Goal: Task Accomplishment & Management: Use online tool/utility

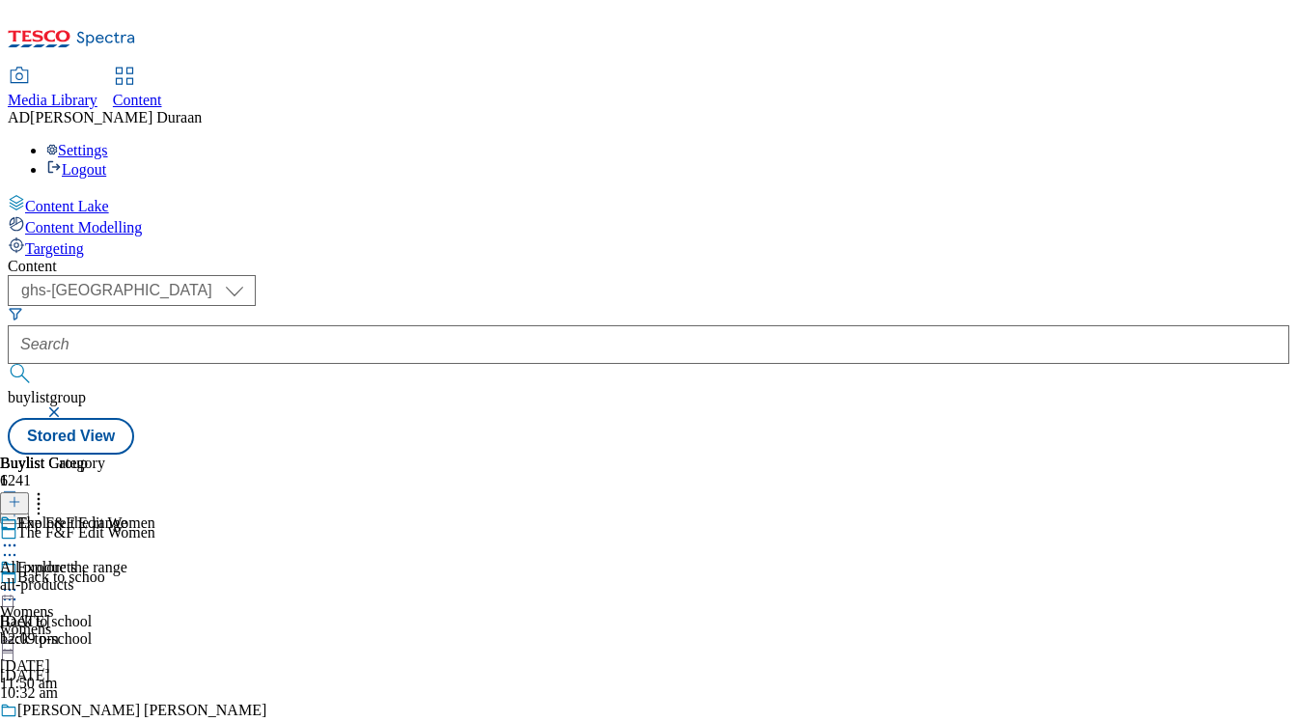
select select "ghs-[GEOGRAPHIC_DATA]"
click at [19, 580] on icon at bounding box center [9, 589] width 19 height 19
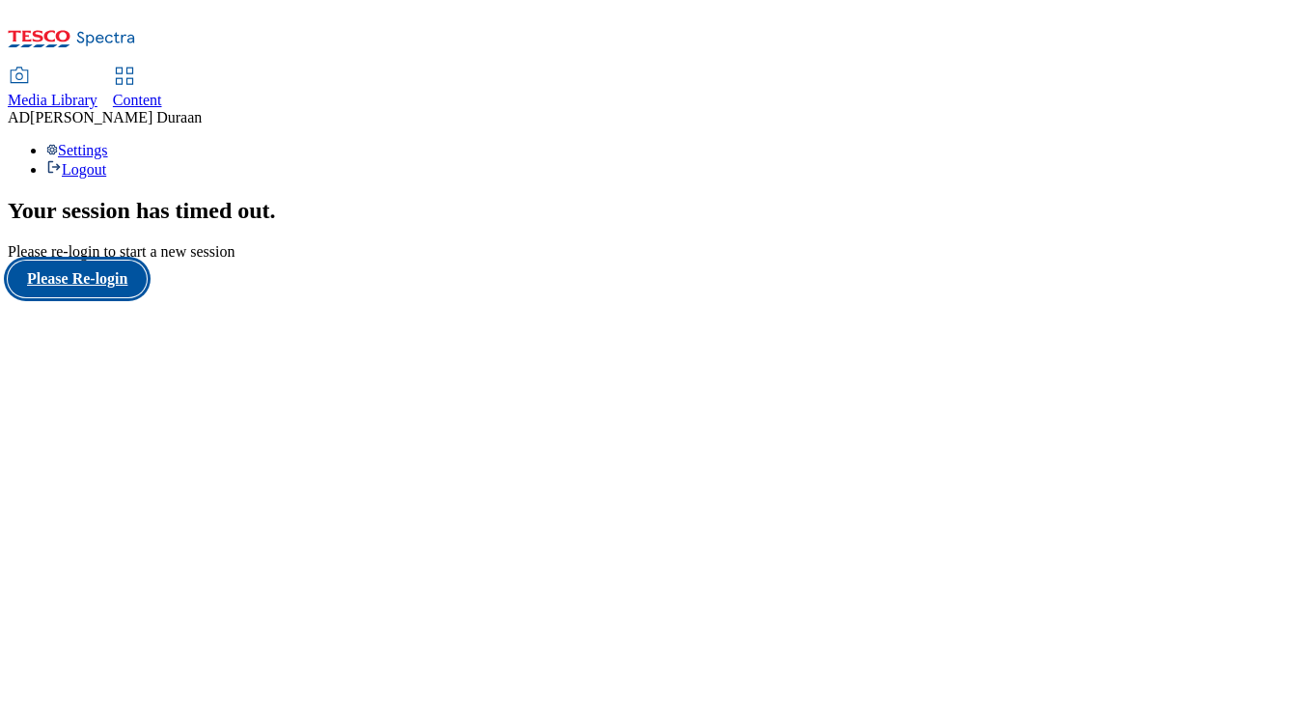
click at [132, 297] on button "Please Re-login" at bounding box center [77, 278] width 139 height 37
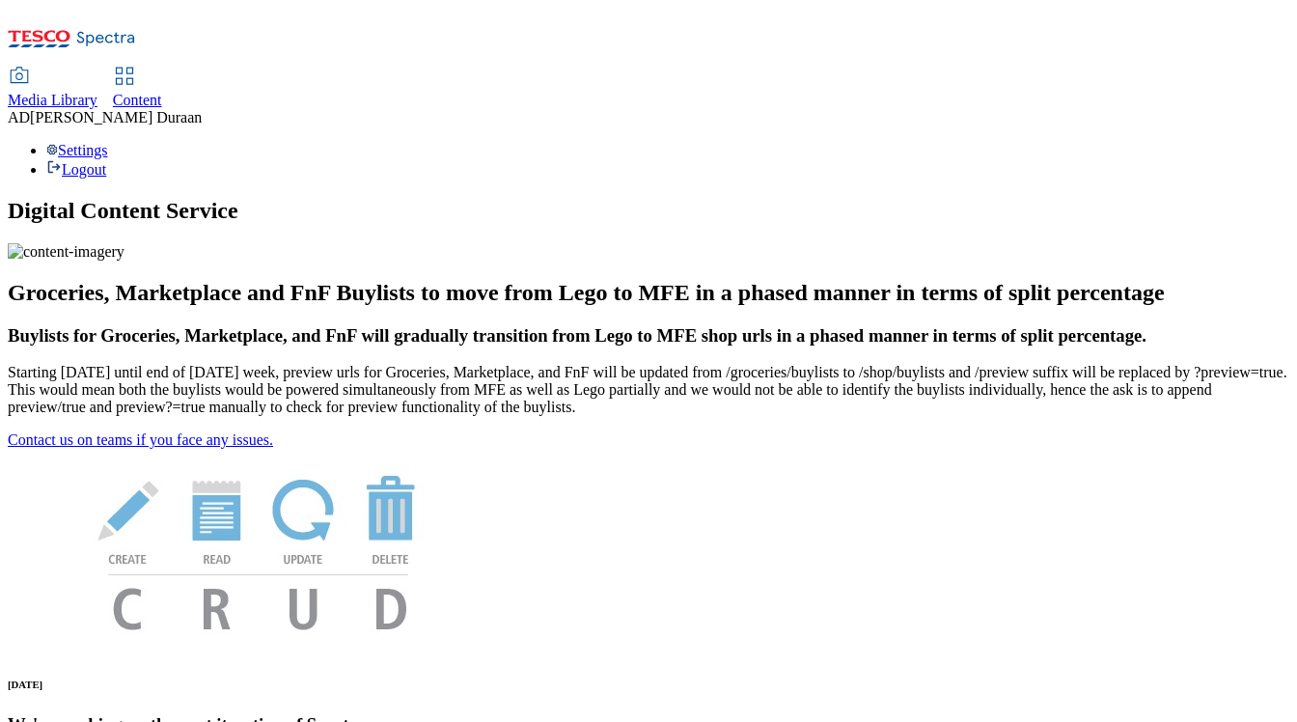
click at [162, 92] on span "Content" at bounding box center [137, 100] width 49 height 16
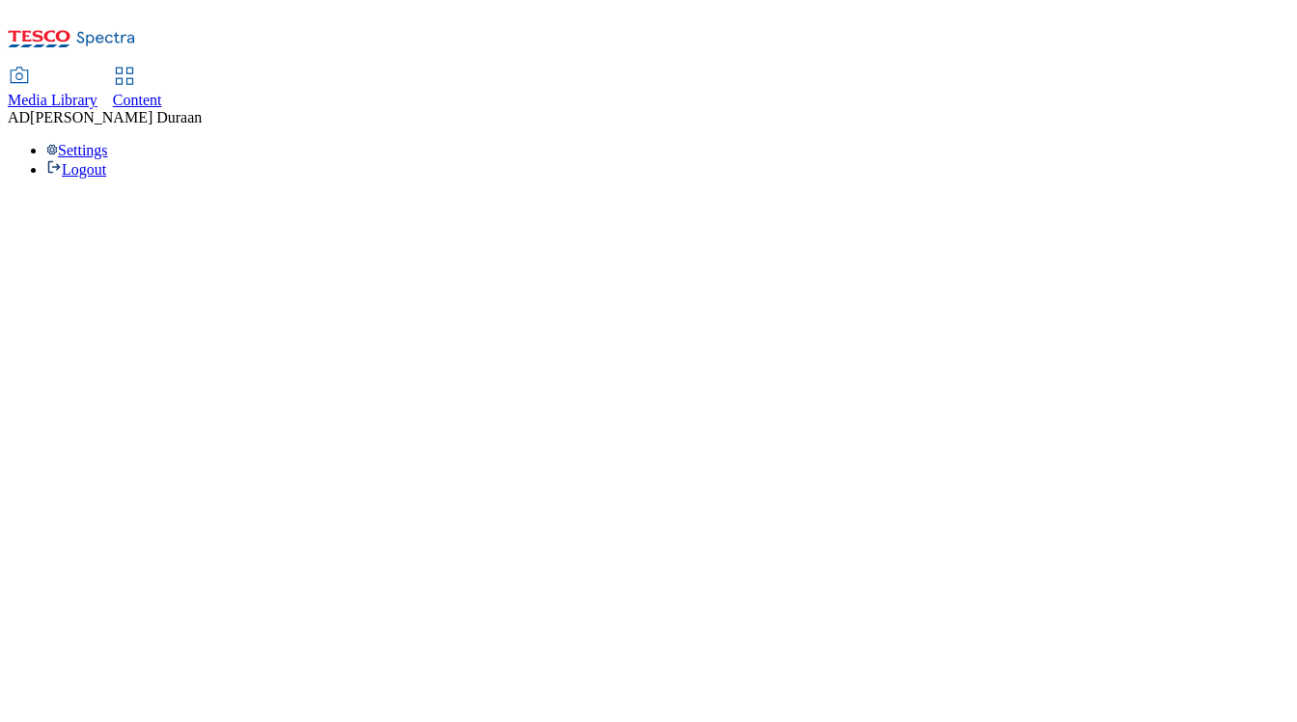
select select "ghs-[GEOGRAPHIC_DATA]"
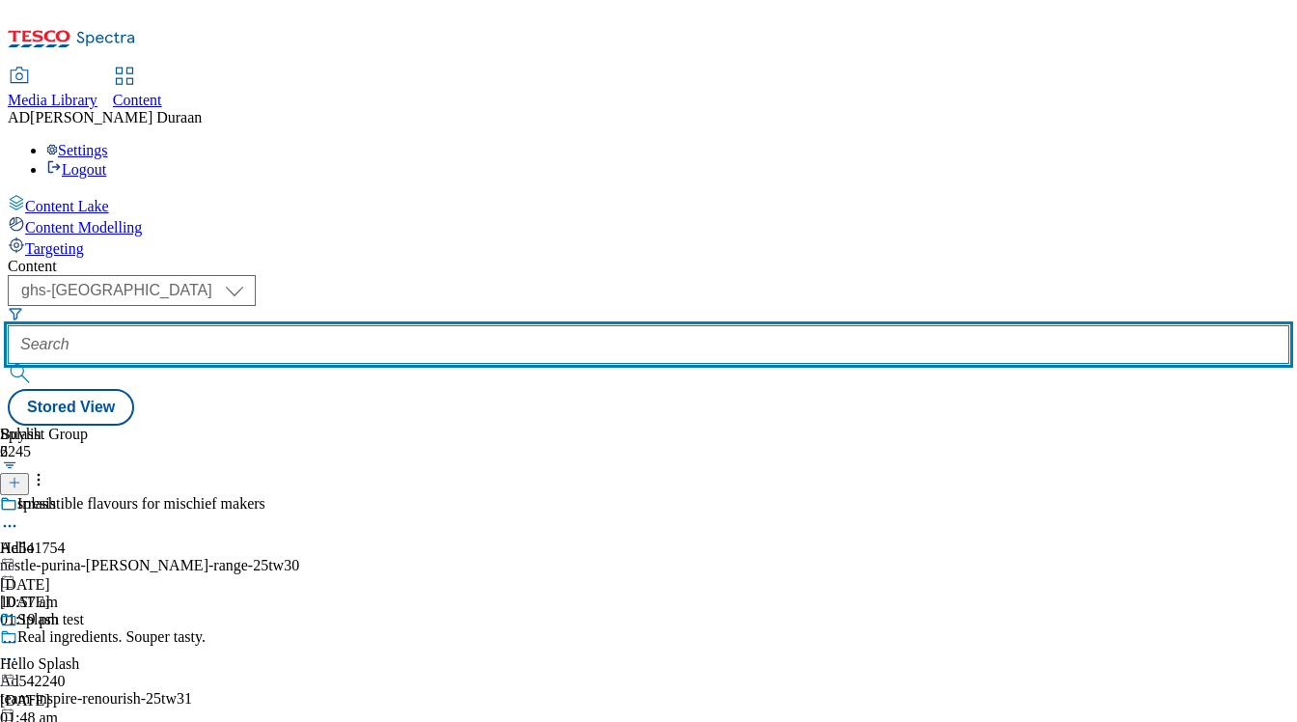
click at [474, 325] on input "text" at bounding box center [648, 344] width 1281 height 39
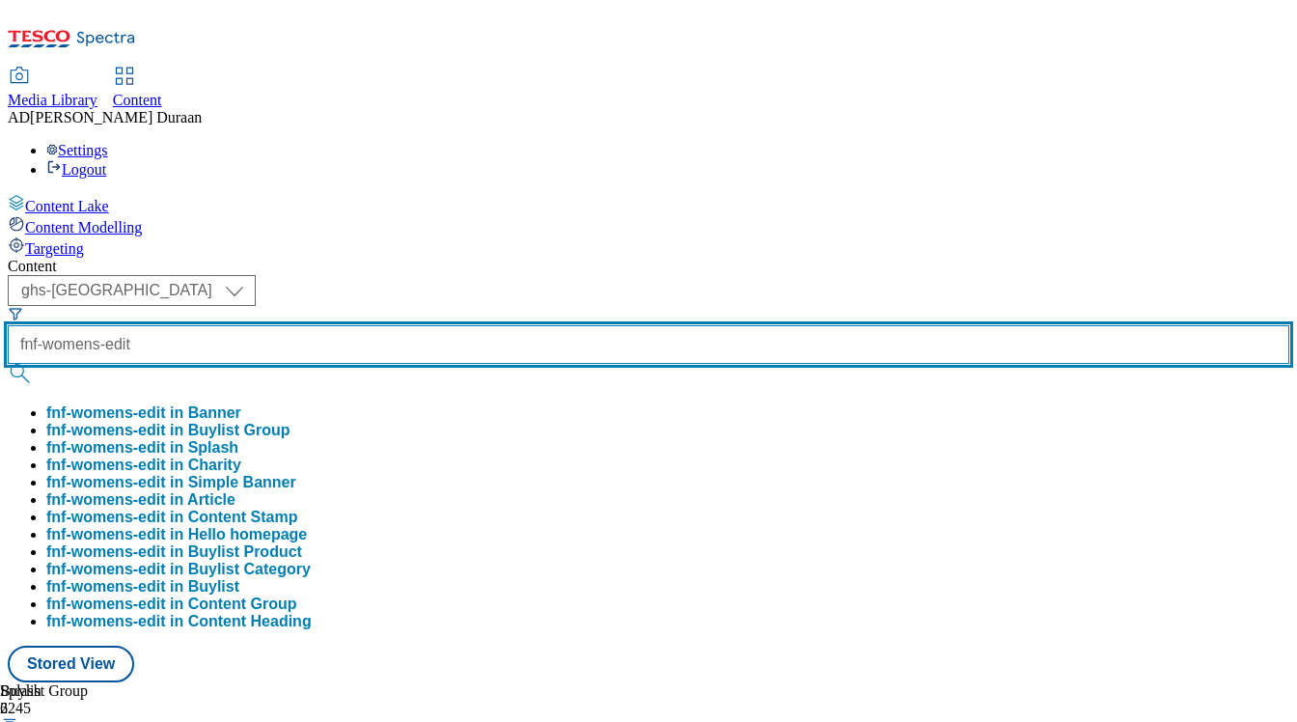
type input "fnf-womens-edit"
click at [8, 364] on button "submit" at bounding box center [21, 373] width 27 height 19
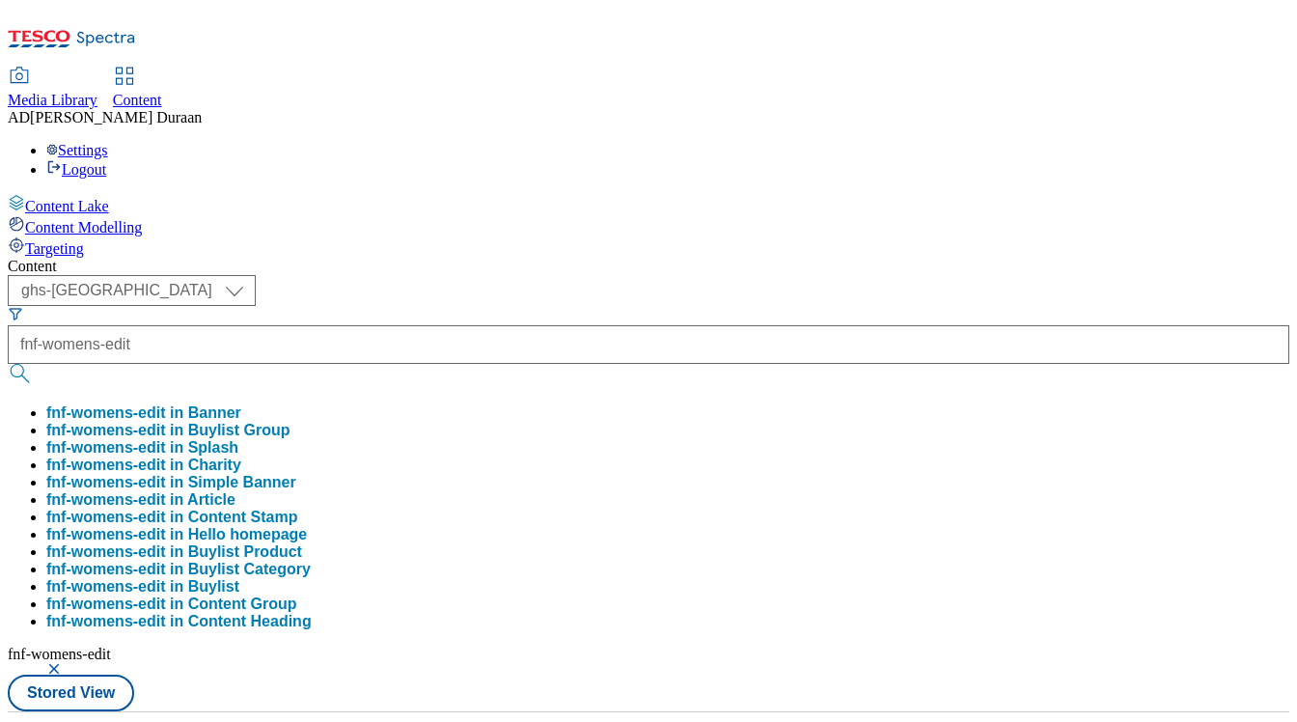
click at [855, 275] on div "( optional ) ghs-roi ghs-uk ghs-uk fnf-womens-edit fnf-womens-edit in Banner fn…" at bounding box center [648, 493] width 1281 height 436
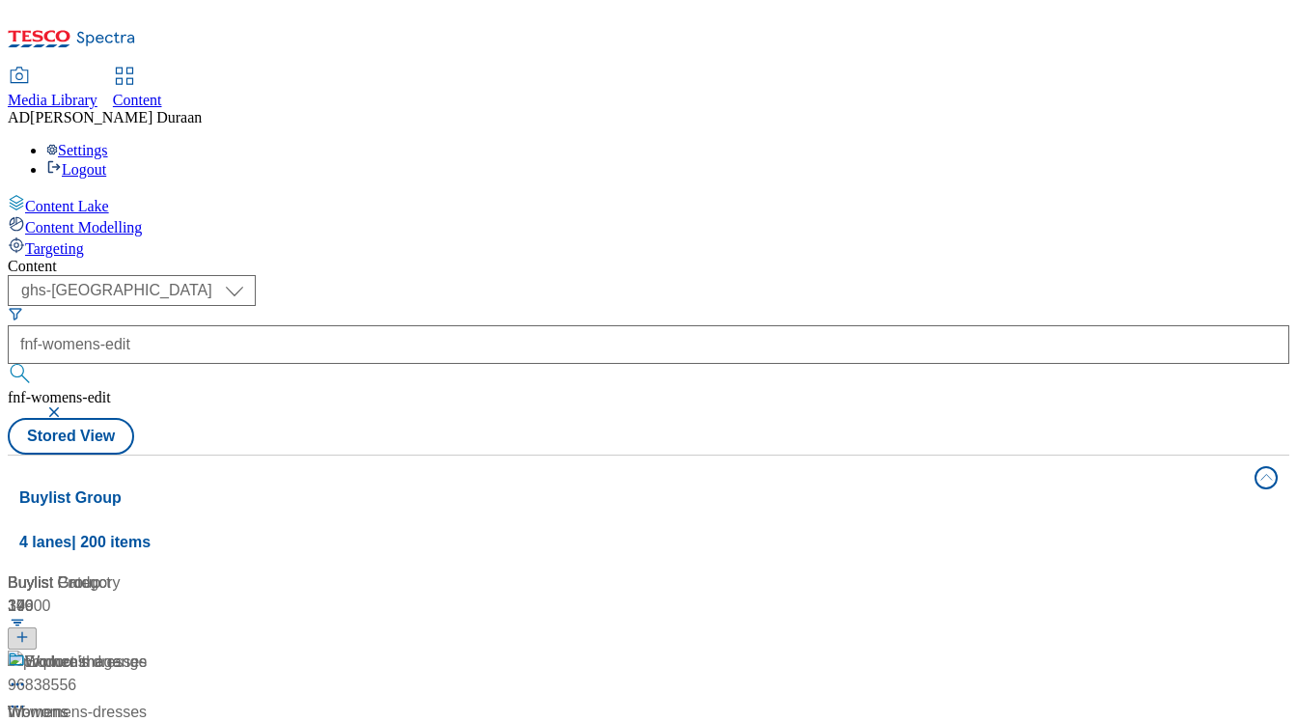
drag, startPoint x: 425, startPoint y: 586, endPoint x: 416, endPoint y: 584, distance: 9.8
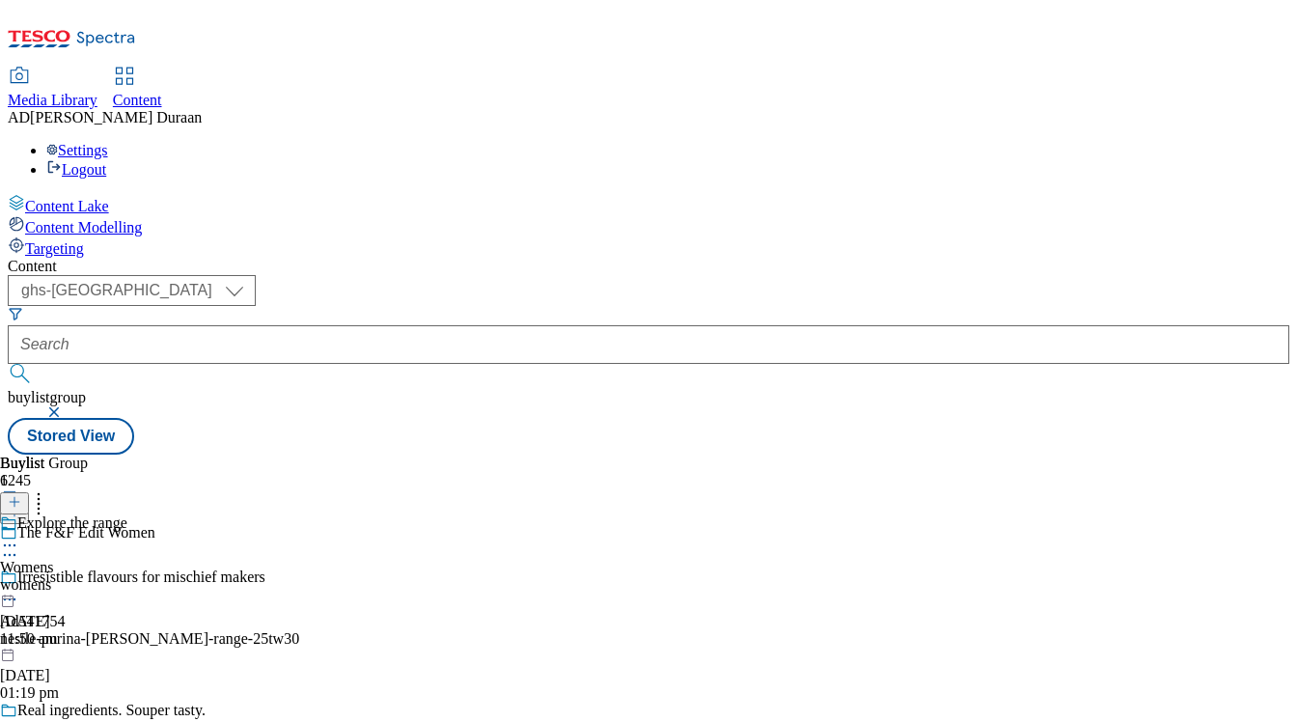
click at [127, 514] on div "Explore the range Womens womens 15 Sept 2025 11:50 am" at bounding box center [63, 580] width 127 height 133
click at [19, 580] on icon at bounding box center [9, 589] width 19 height 19
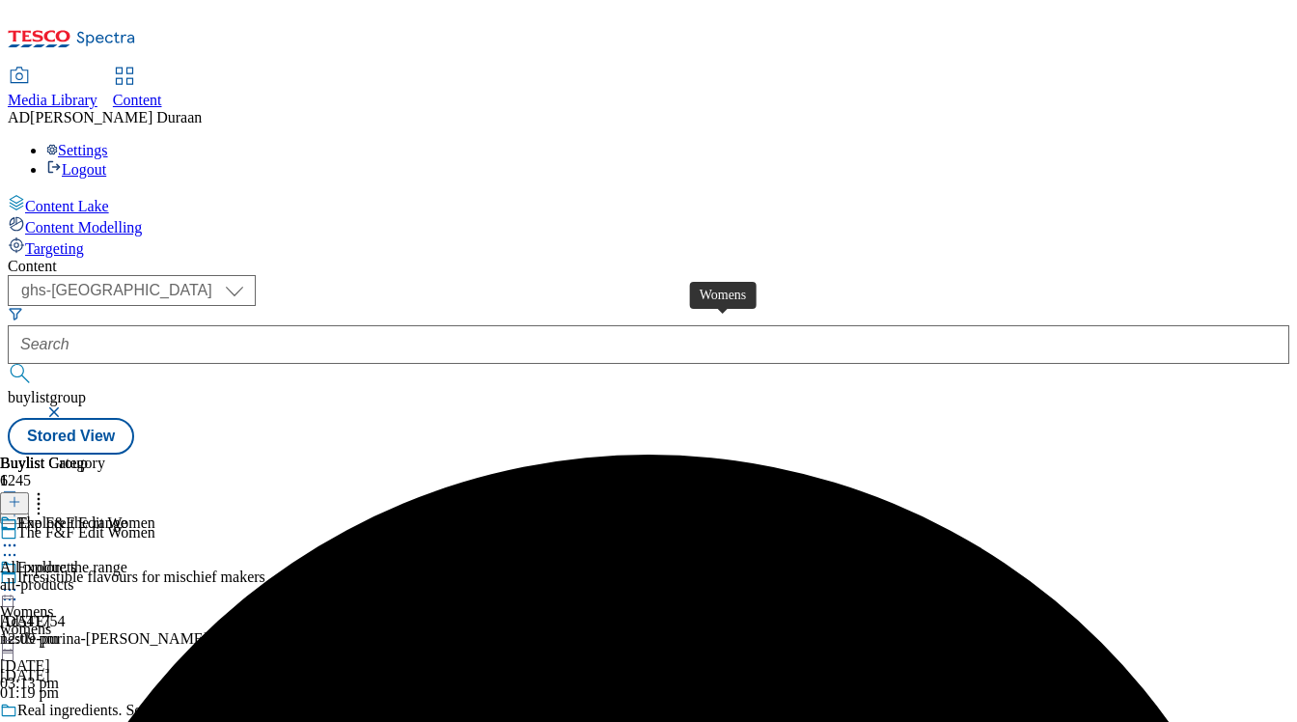
scroll to position [0, 59]
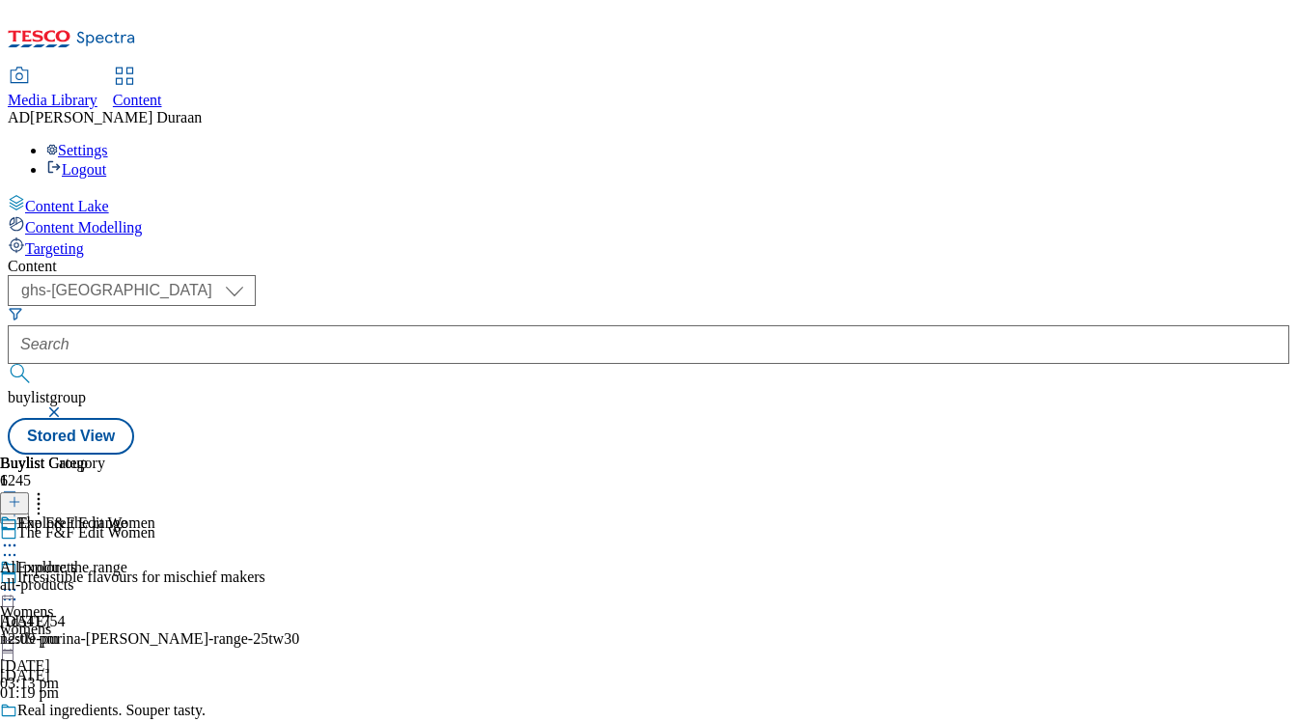
click at [19, 580] on icon at bounding box center [9, 589] width 19 height 19
